Goal: Transaction & Acquisition: Purchase product/service

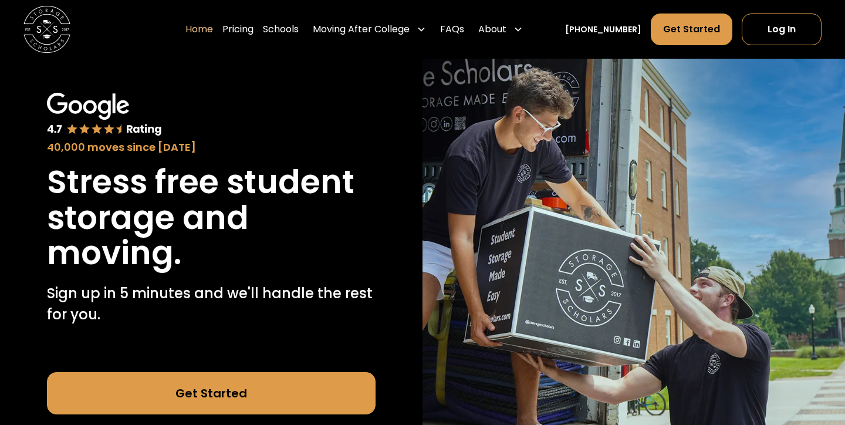
scroll to position [43, 0]
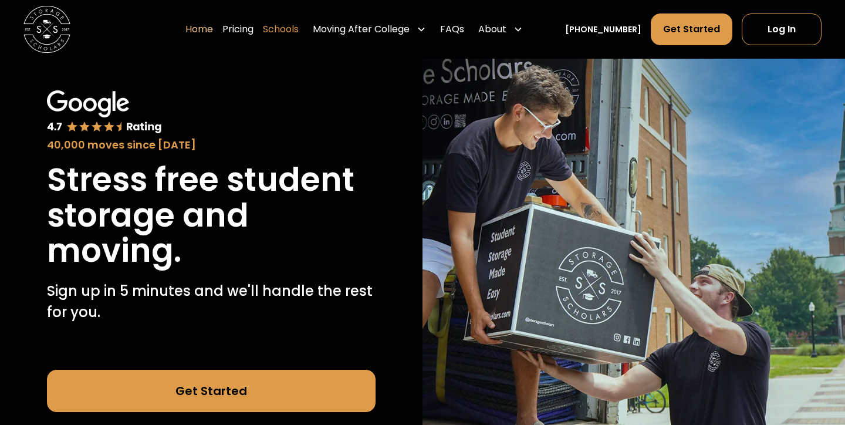
click at [292, 29] on link "Schools" at bounding box center [281, 29] width 36 height 33
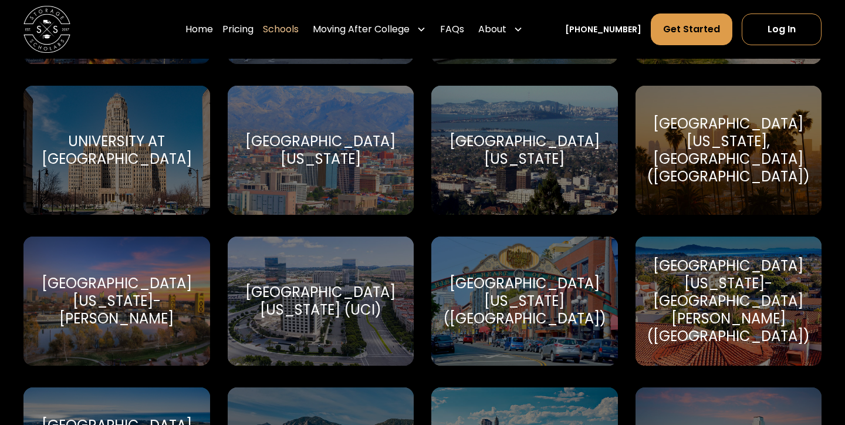
scroll to position [5333, 0]
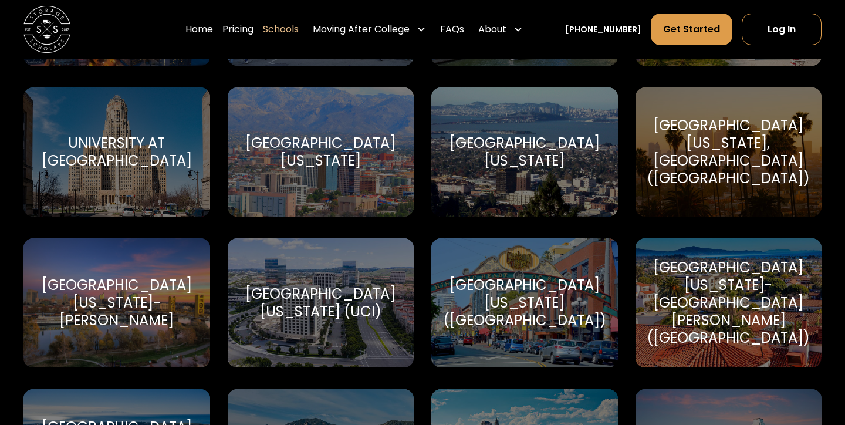
click at [722, 148] on div "[GEOGRAPHIC_DATA][US_STATE], [GEOGRAPHIC_DATA] ([GEOGRAPHIC_DATA])" at bounding box center [728, 152] width 163 height 70
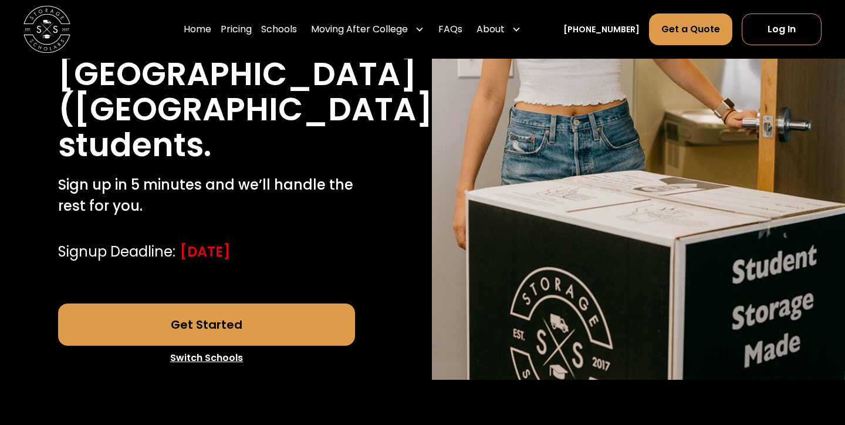
scroll to position [326, 0]
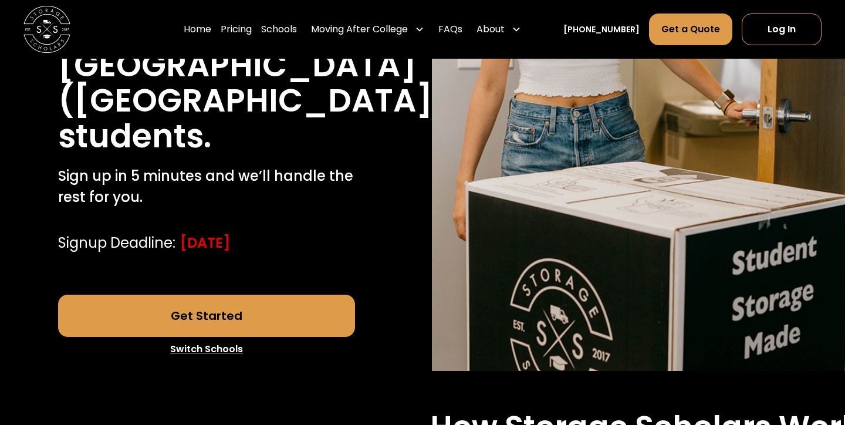
click at [213, 295] on link "Get Started" at bounding box center [207, 316] width 298 height 42
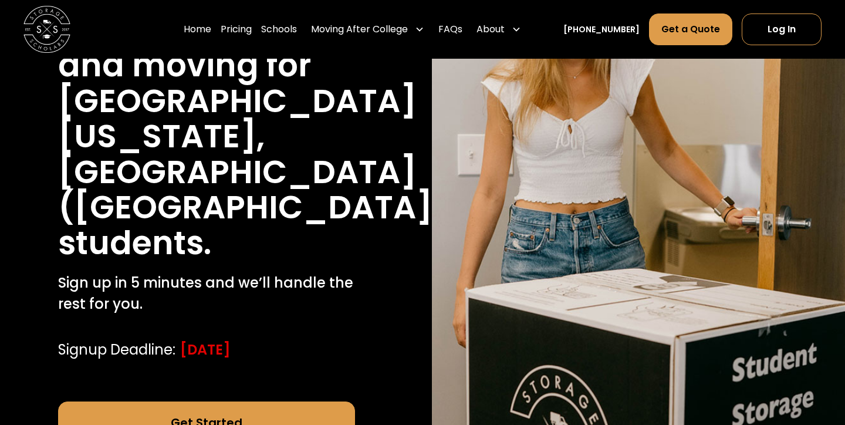
scroll to position [224, 0]
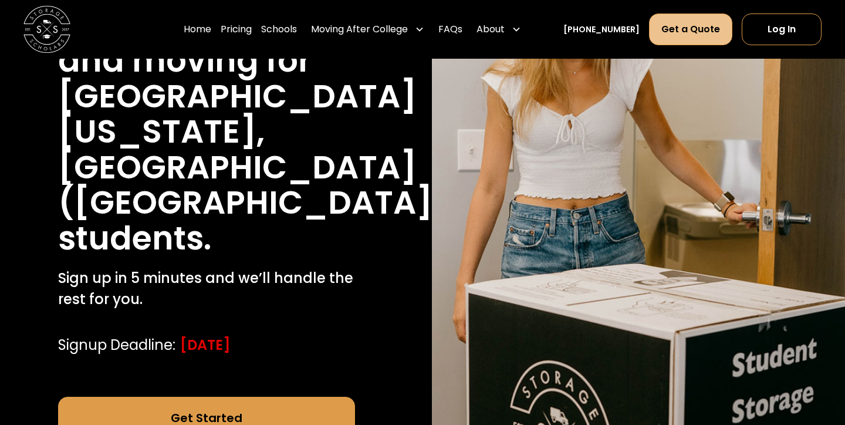
click at [701, 28] on link "Get a Quote" at bounding box center [690, 29] width 83 height 32
